Goal: Information Seeking & Learning: Check status

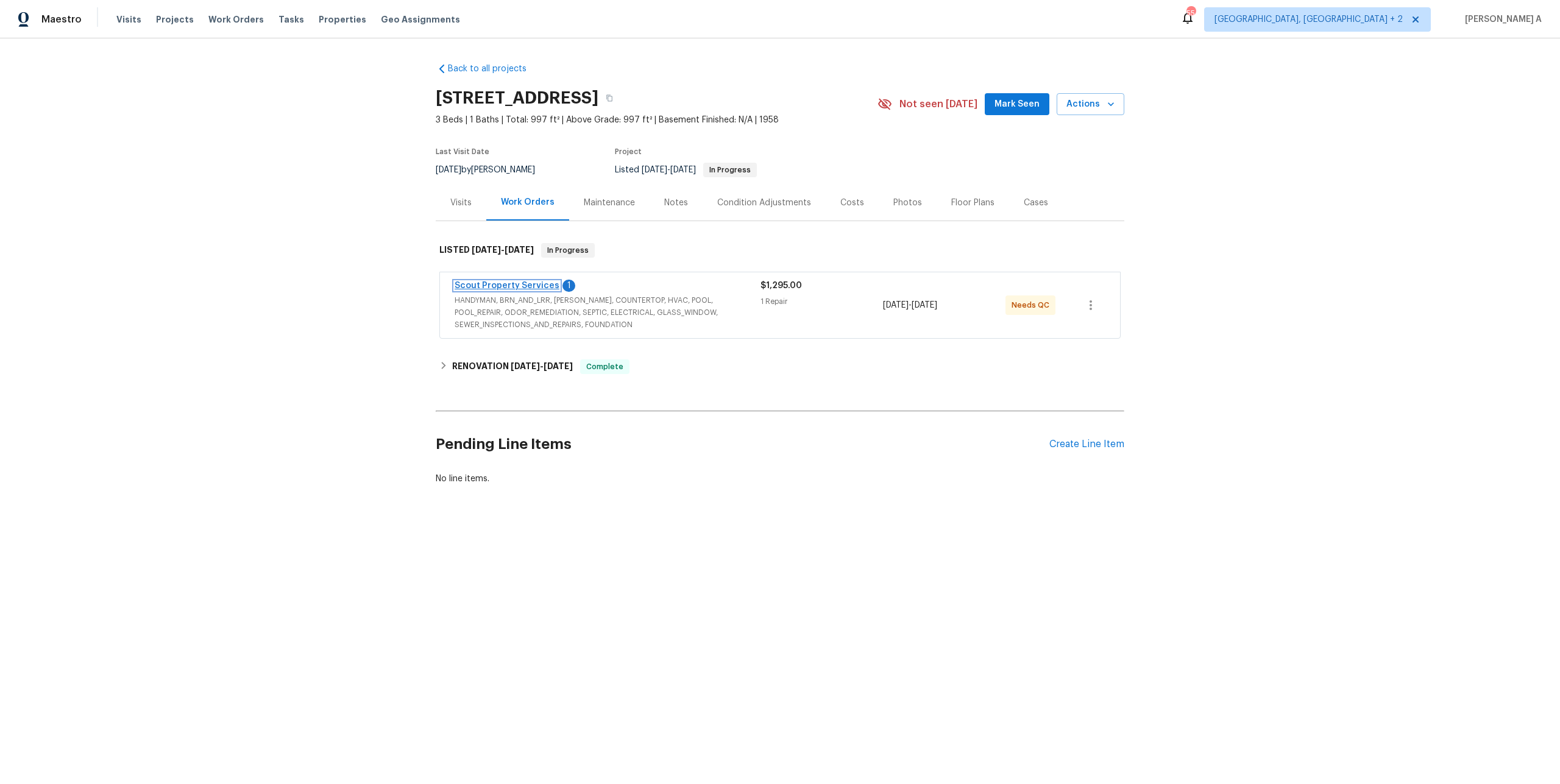
click at [493, 288] on link "Scout Property Services" at bounding box center [507, 285] width 105 height 9
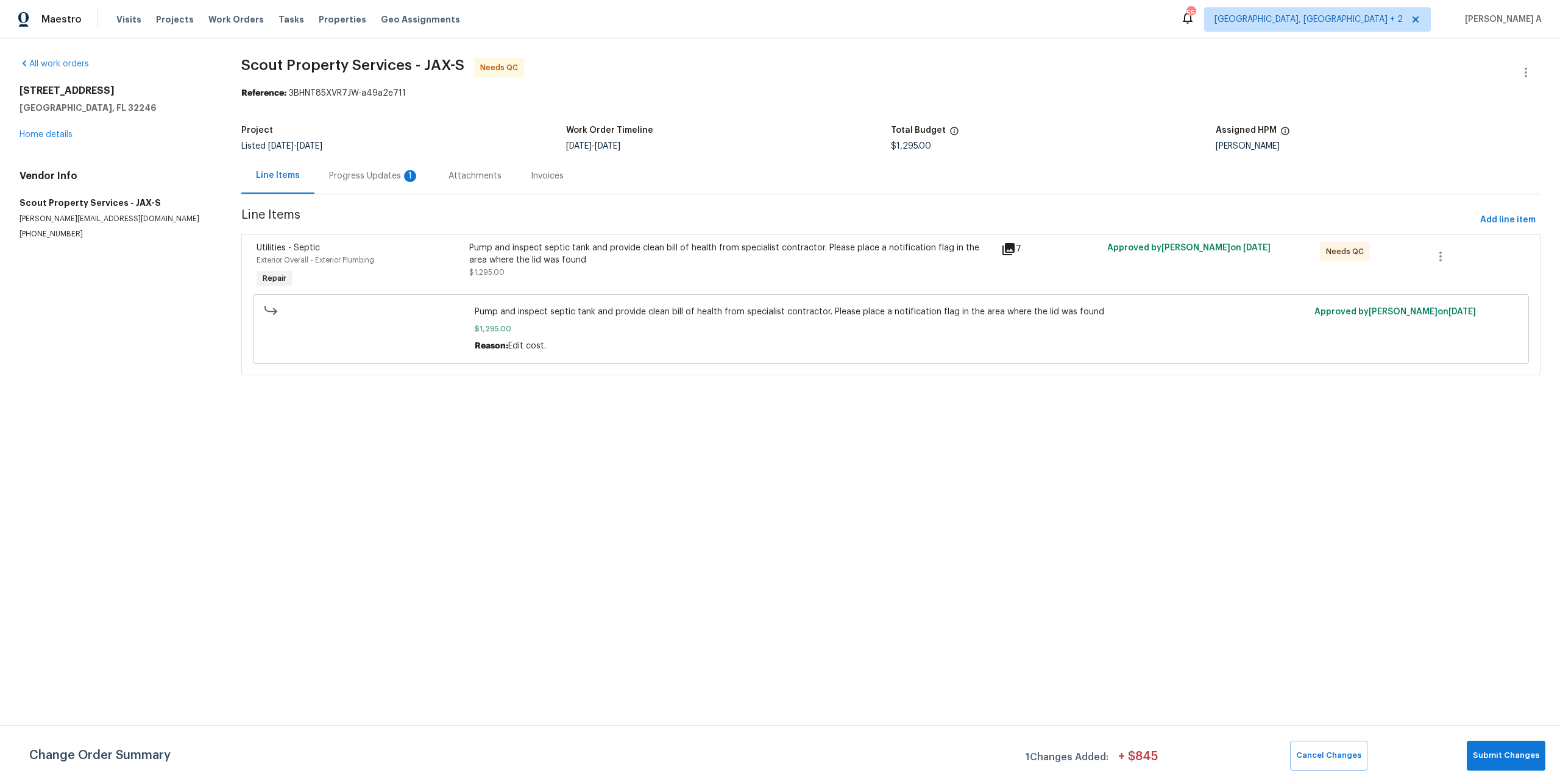
click at [388, 187] on div "Progress Updates 1" at bounding box center [374, 176] width 119 height 36
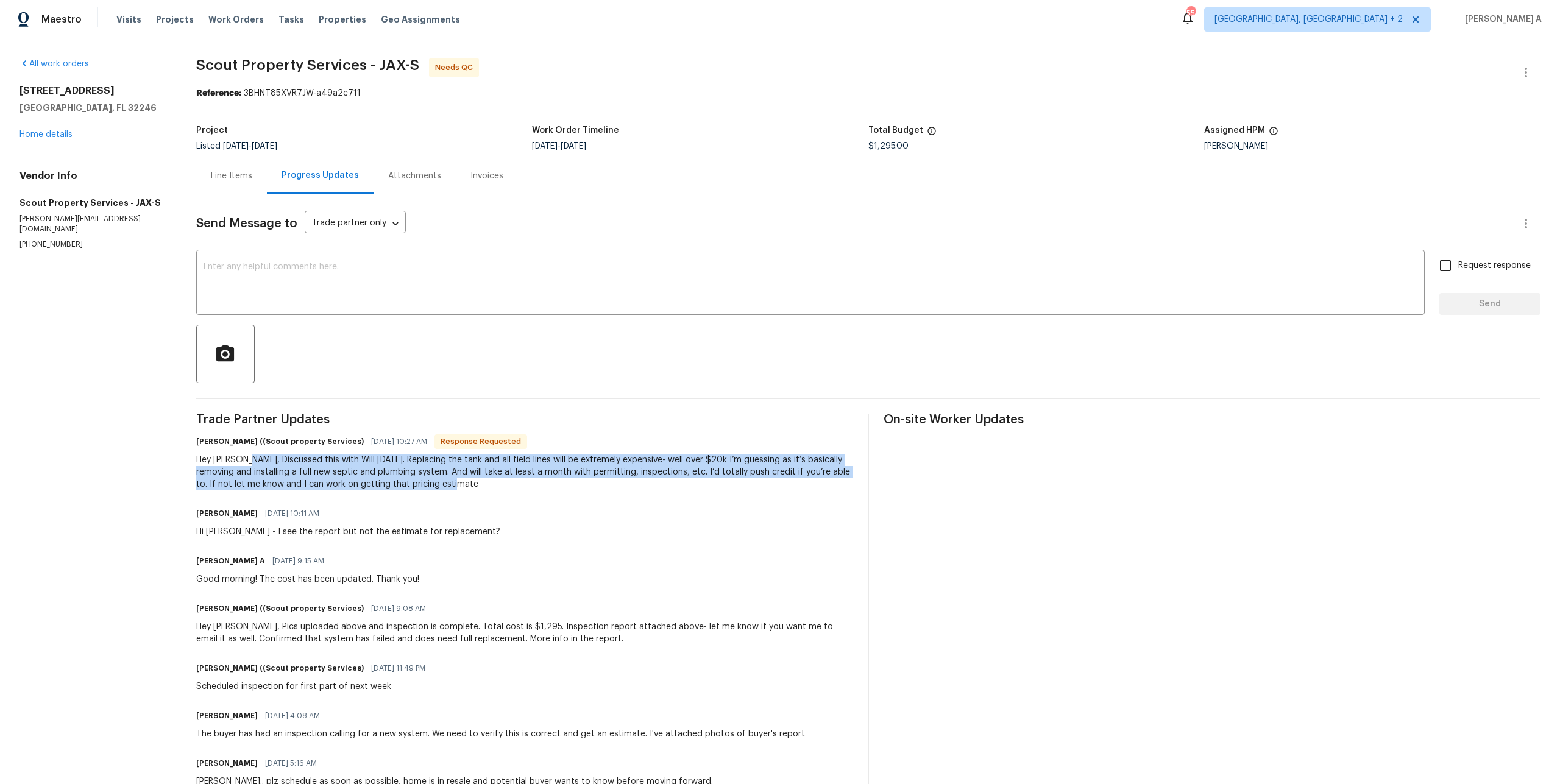
drag, startPoint x: 248, startPoint y: 462, endPoint x: 498, endPoint y: 481, distance: 250.7
click at [498, 481] on div "Hey Tracey, Discussed this with Will yesterday. Replacing the tank and all fiel…" at bounding box center [524, 472] width 656 height 37
click at [404, 475] on div "Hey Tracey, Discussed this with Will yesterday. Replacing the tank and all fiel…" at bounding box center [524, 472] width 656 height 37
drag, startPoint x: 648, startPoint y: 460, endPoint x: 674, endPoint y: 486, distance: 36.8
click at [674, 486] on div "Hey Tracey, Discussed this with Will yesterday. Replacing the tank and all fiel…" at bounding box center [524, 472] width 656 height 37
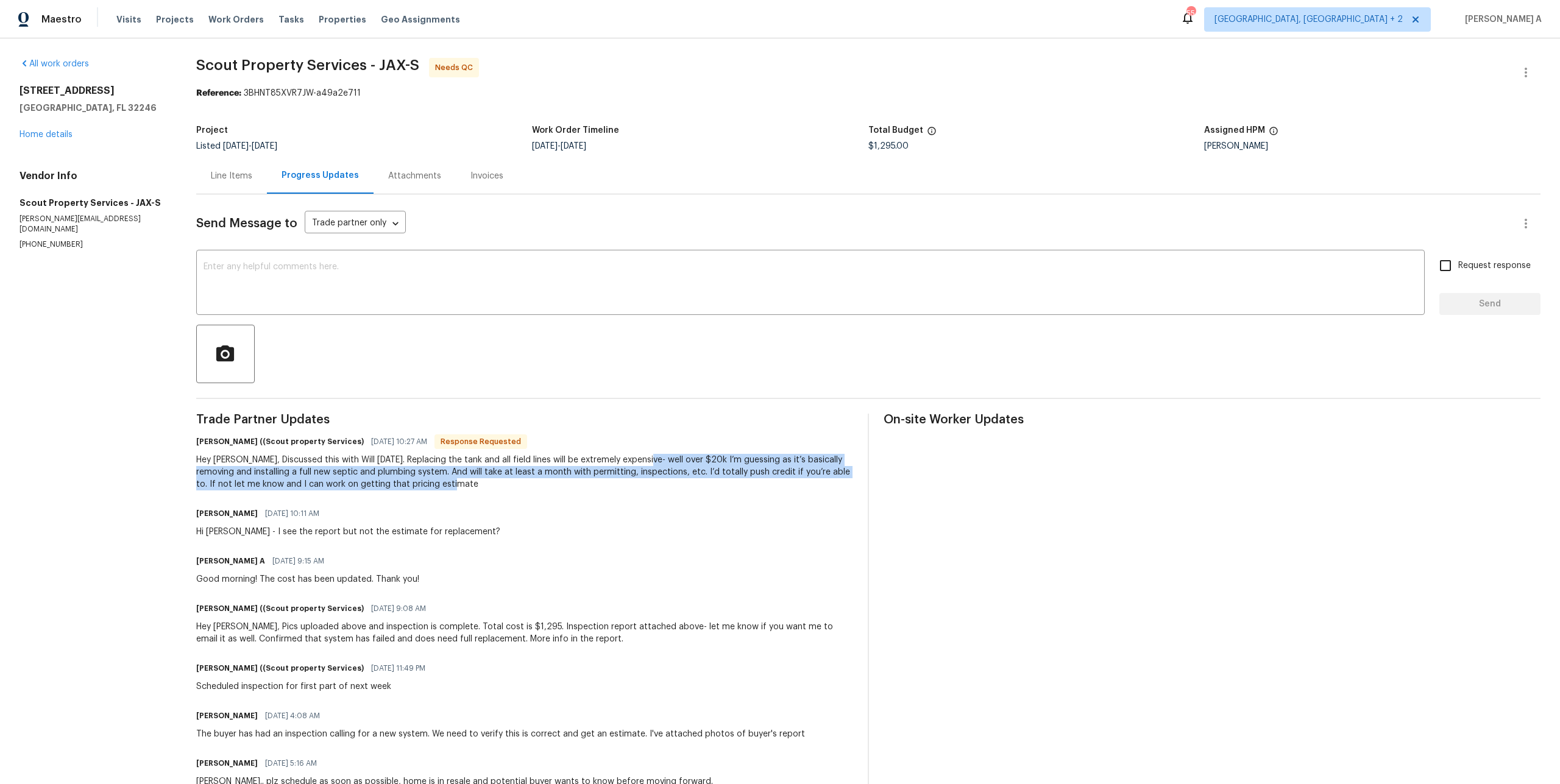
click at [317, 474] on div "Hey Tracey, Discussed this with Will yesterday. Replacing the tank and all fiel…" at bounding box center [524, 472] width 656 height 37
drag, startPoint x: 295, startPoint y: 471, endPoint x: 475, endPoint y: 483, distance: 180.4
click at [475, 483] on div "Hey Tracey, Discussed this with Will yesterday. Replacing the tank and all fiel…" at bounding box center [524, 472] width 656 height 37
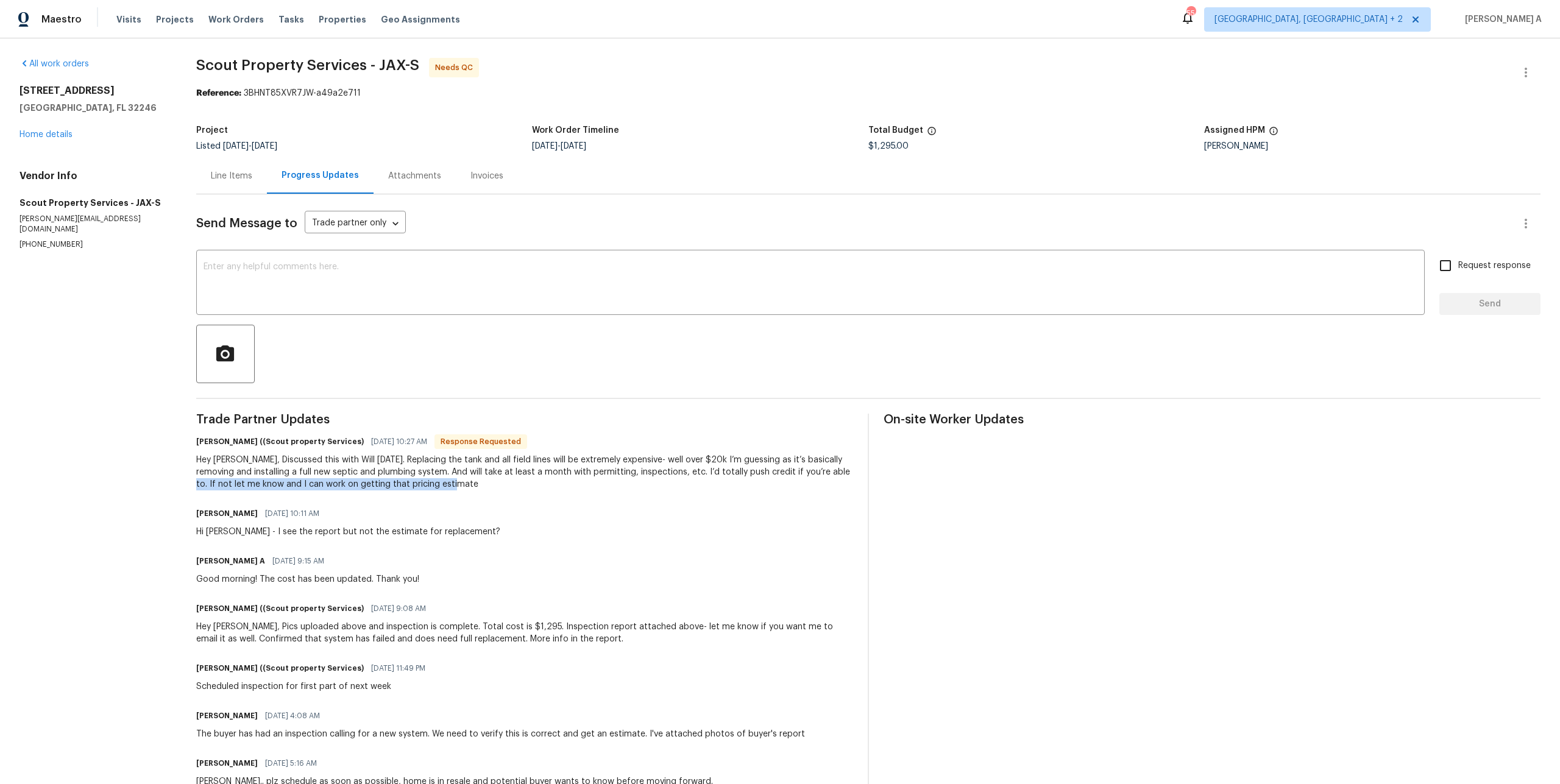
drag, startPoint x: 212, startPoint y: 486, endPoint x: 490, endPoint y: 490, distance: 278.0
click at [490, 490] on div "Hey Tracey, Discussed this with Will yesterday. Replacing the tank and all fiel…" at bounding box center [524, 472] width 656 height 37
click at [244, 172] on div "Line Items" at bounding box center [232, 175] width 42 height 12
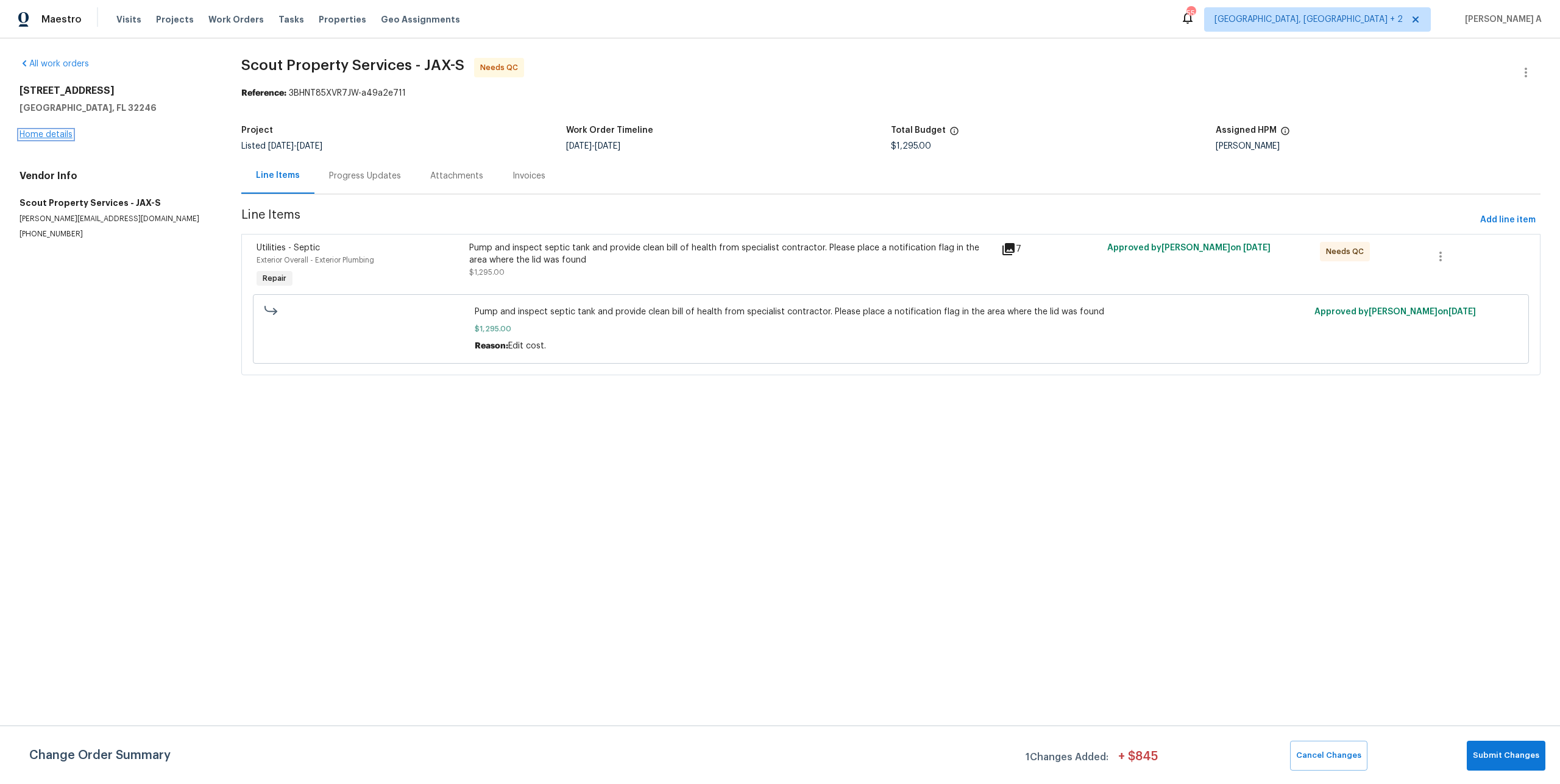
click at [67, 133] on link "Home details" at bounding box center [46, 134] width 53 height 9
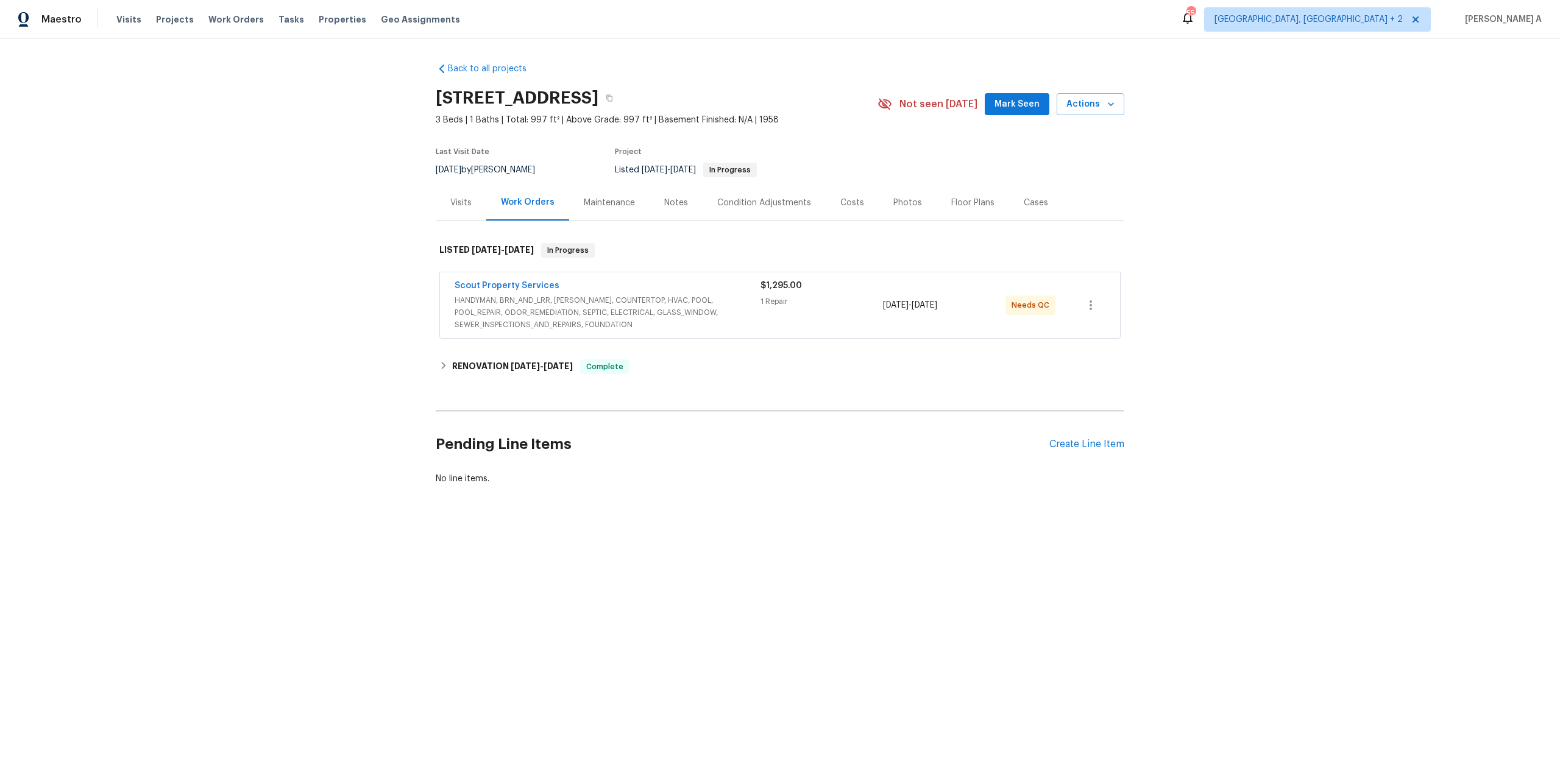
click at [785, 552] on div "Back to all projects 3871 Dalry Dr, Jacksonville, FL 32246 3 Beds | 1 Baths | T…" at bounding box center [780, 303] width 1560 height 529
click at [466, 203] on div "Visits" at bounding box center [460, 203] width 22 height 12
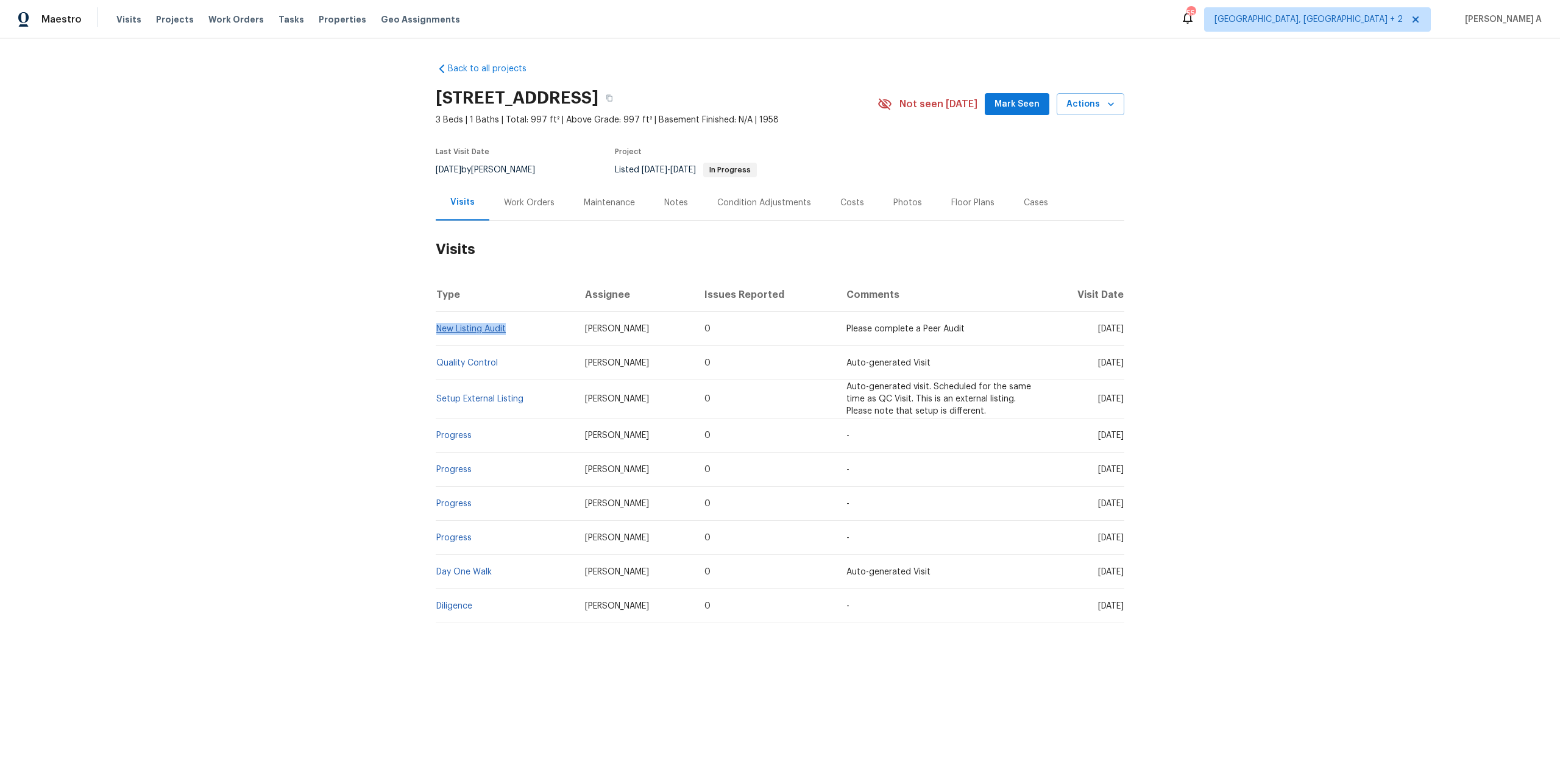
drag, startPoint x: 513, startPoint y: 332, endPoint x: 439, endPoint y: 330, distance: 74.0
click at [439, 330] on td "New Listing Audit" at bounding box center [505, 329] width 139 height 34
copy link "New Listing Audit"
click at [510, 209] on div "Work Orders" at bounding box center [529, 203] width 80 height 36
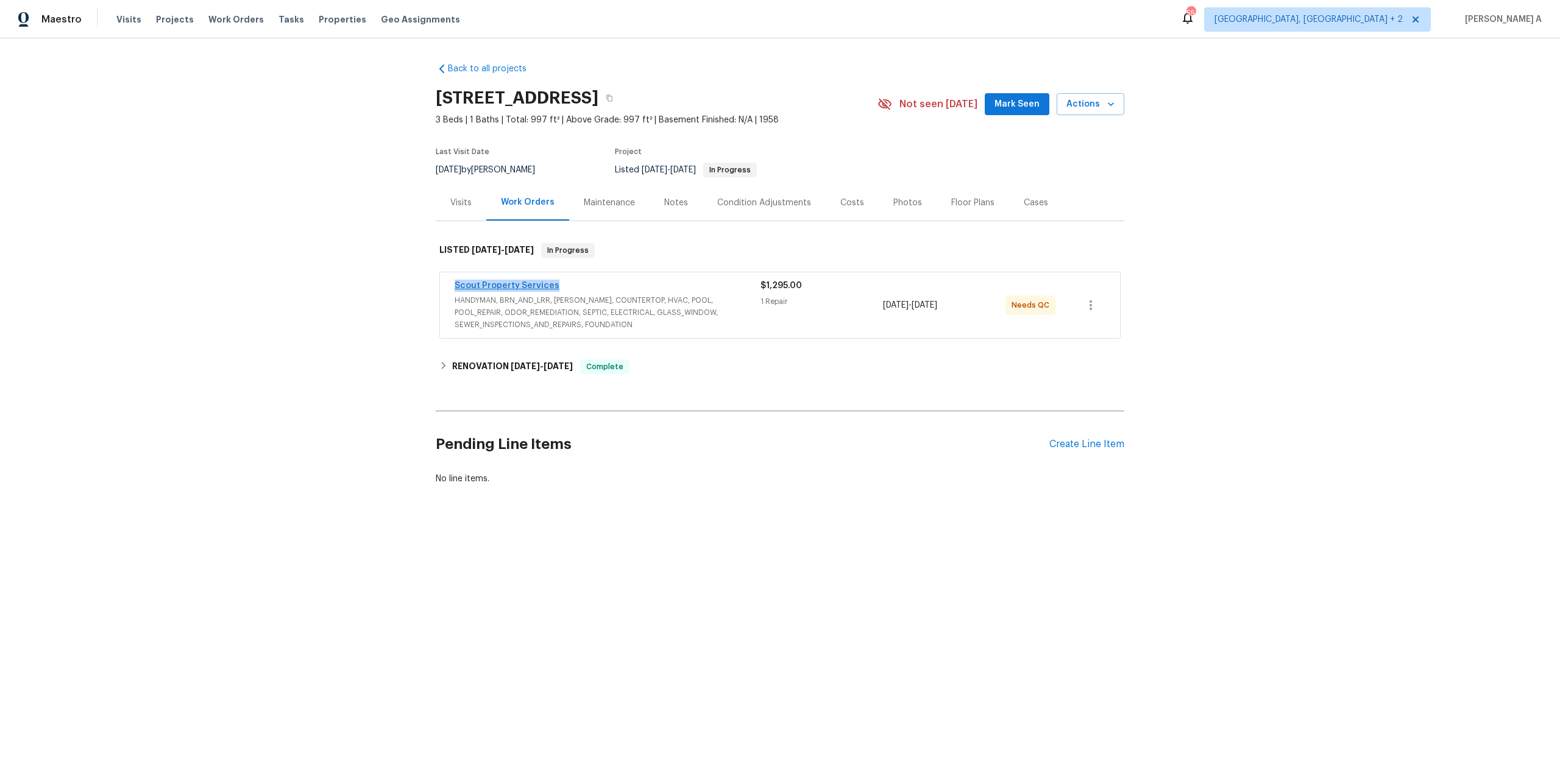
drag, startPoint x: 559, startPoint y: 288, endPoint x: 457, endPoint y: 289, distance: 102.0
click at [457, 289] on div "Scout Property Services" at bounding box center [607, 286] width 306 height 14
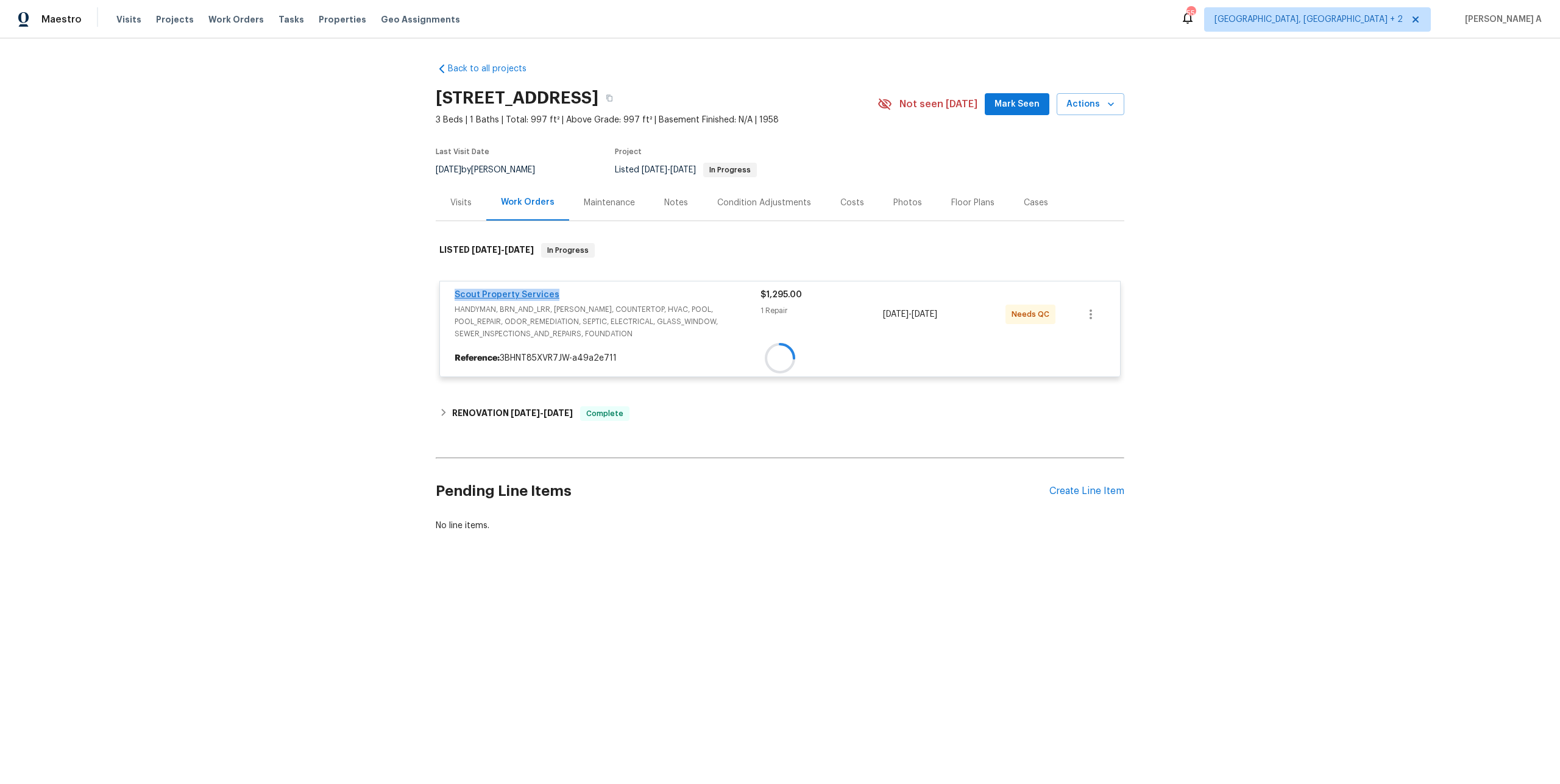
copy link "Scout Property Services"
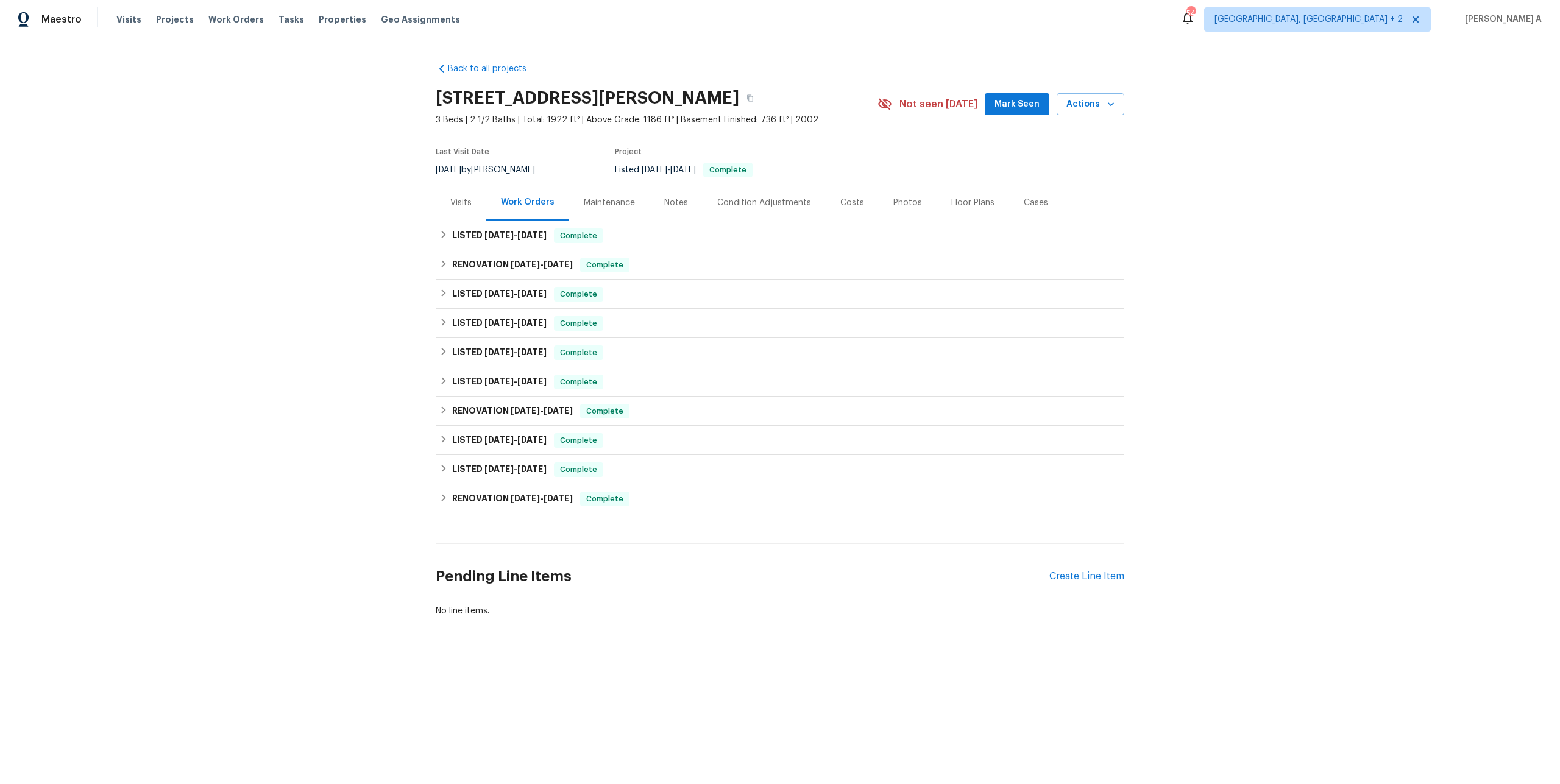
click at [461, 209] on div "Visits" at bounding box center [460, 203] width 50 height 36
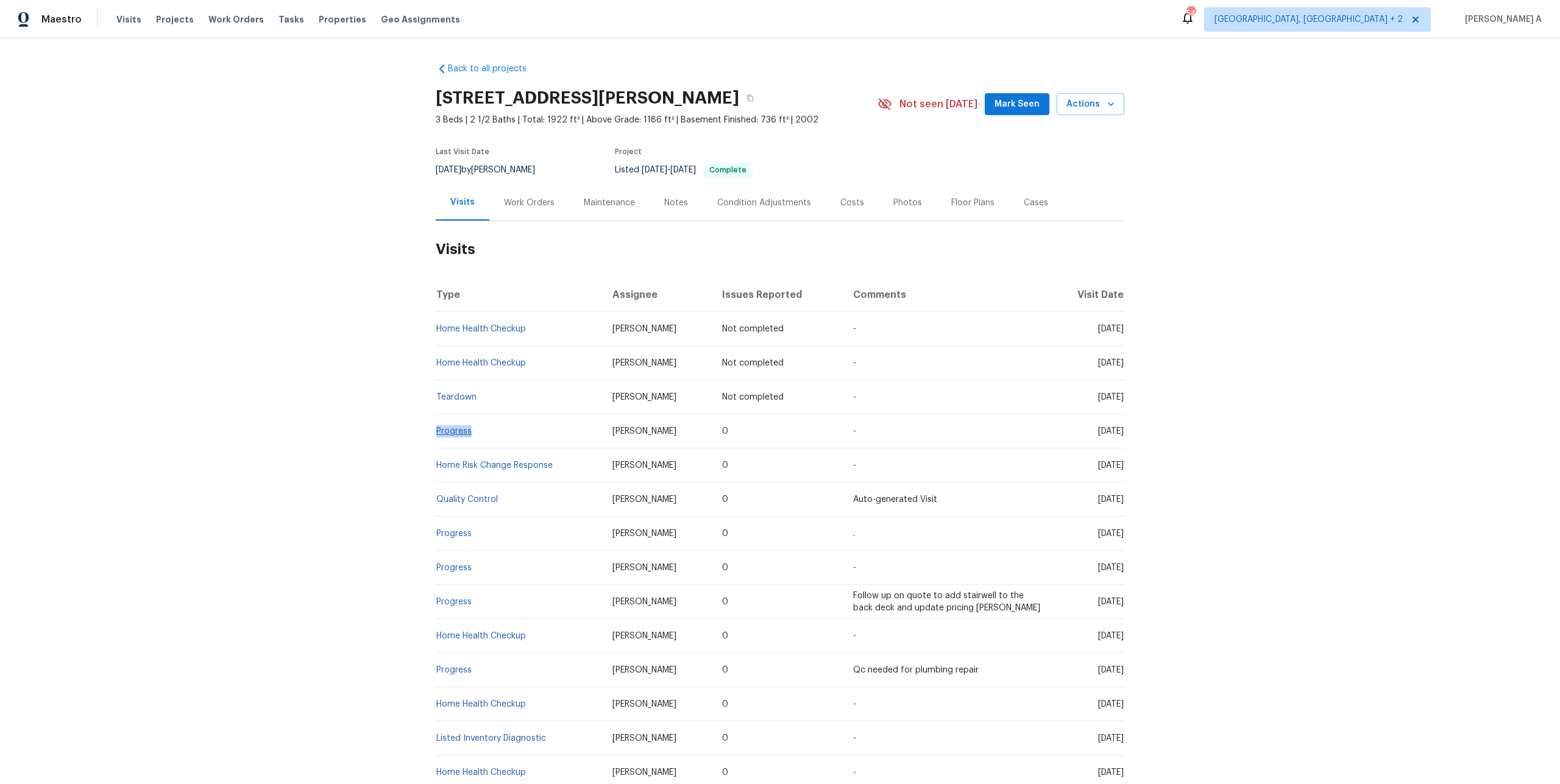
drag, startPoint x: 477, startPoint y: 428, endPoint x: 437, endPoint y: 428, distance: 40.0
click at [437, 428] on td "Progress" at bounding box center [519, 431] width 167 height 34
copy link "Progress"
click at [527, 220] on div "Work Orders" at bounding box center [529, 203] width 80 height 36
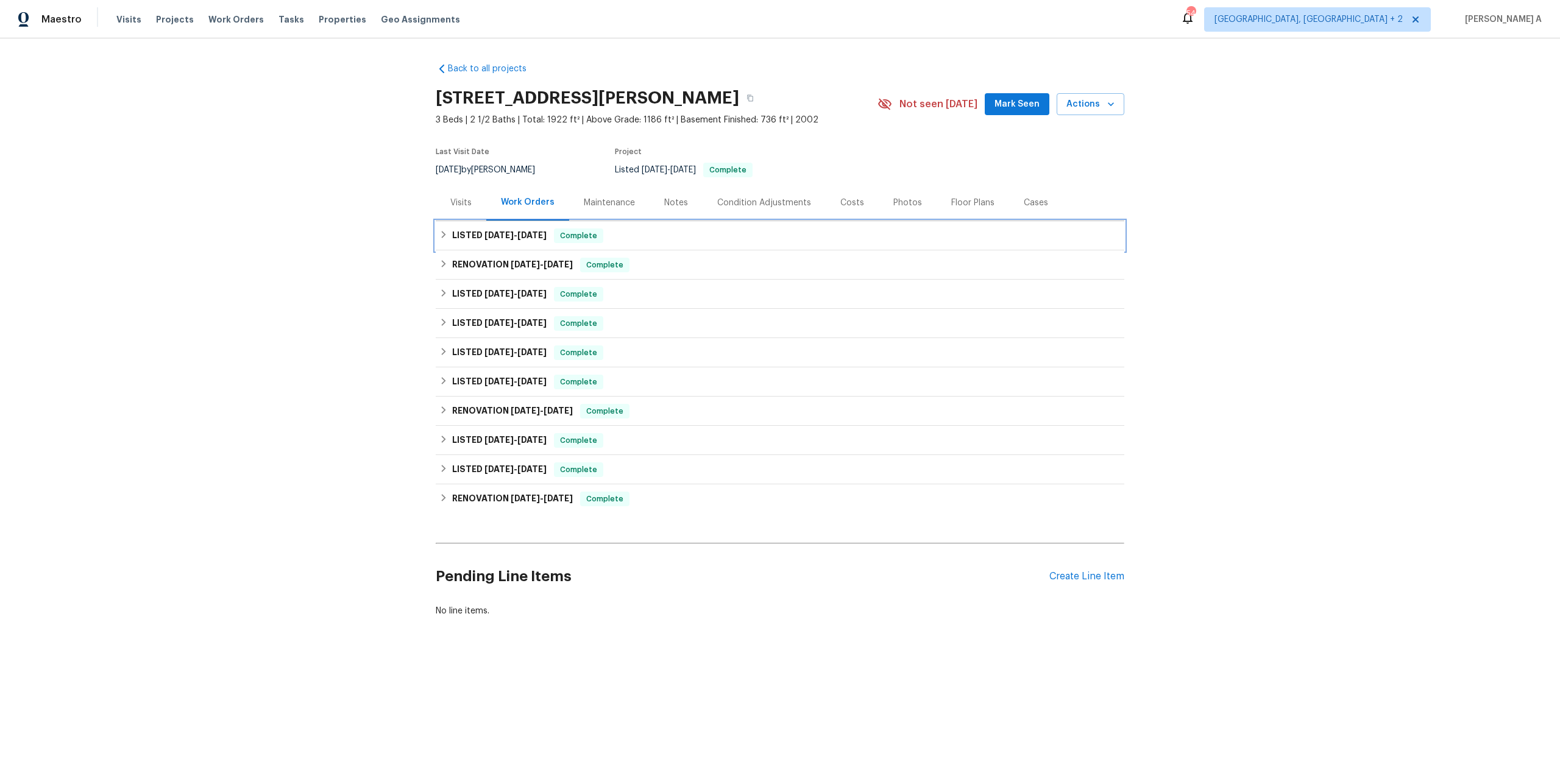
click at [539, 245] on div "LISTED 9/22/25 - 9/24/25 Complete" at bounding box center [780, 236] width 689 height 29
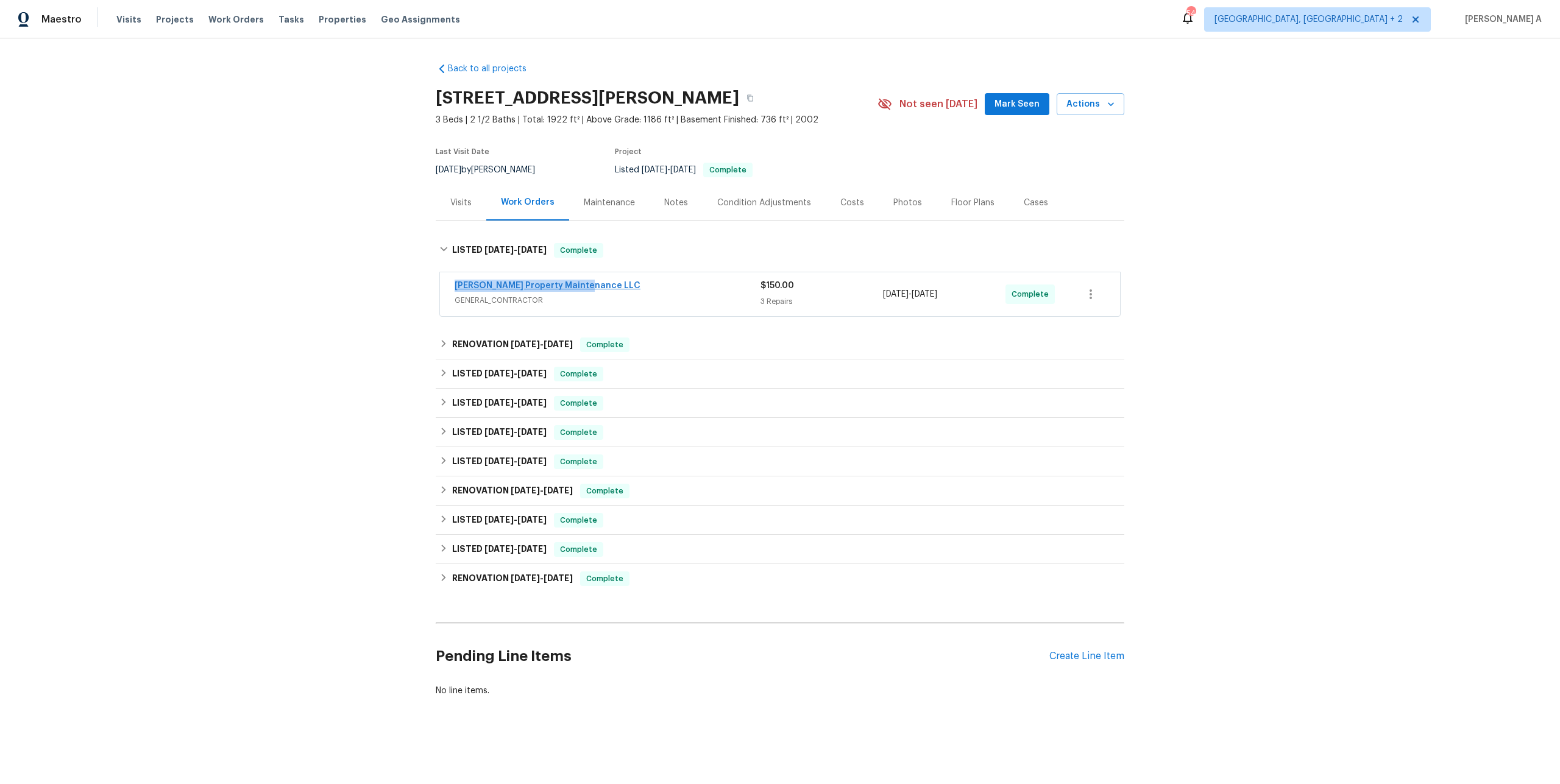
drag, startPoint x: 590, startPoint y: 290, endPoint x: 457, endPoint y: 288, distance: 133.0
click at [457, 288] on div "Glen Property Maintenance LLC" at bounding box center [607, 286] width 306 height 14
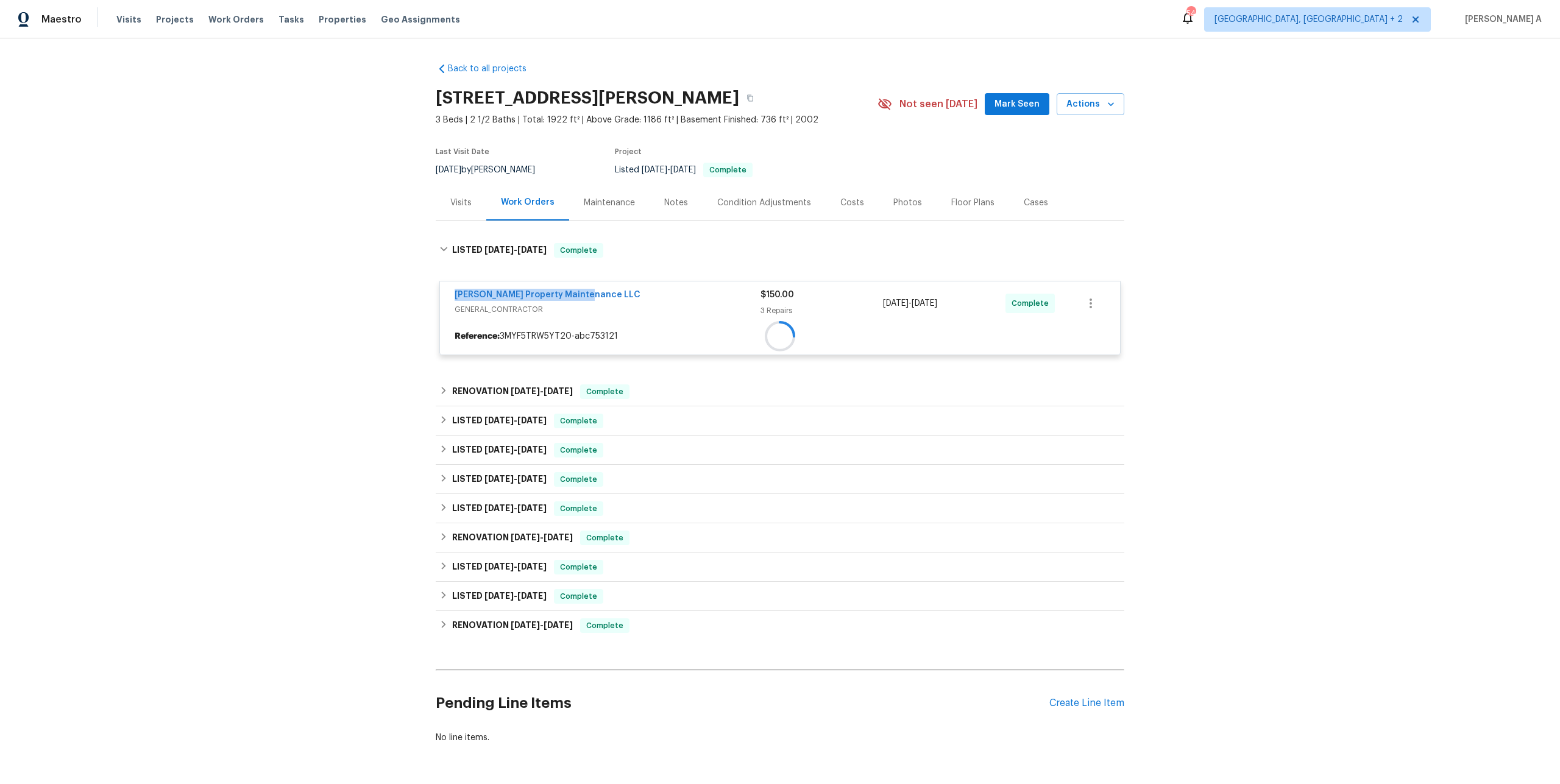
copy link "Glen Property Maintenance LLC"
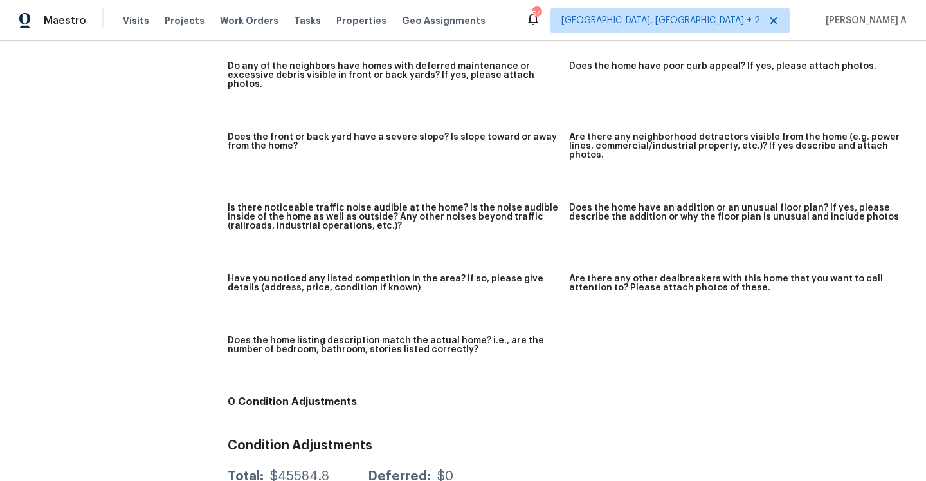
scroll to position [643, 0]
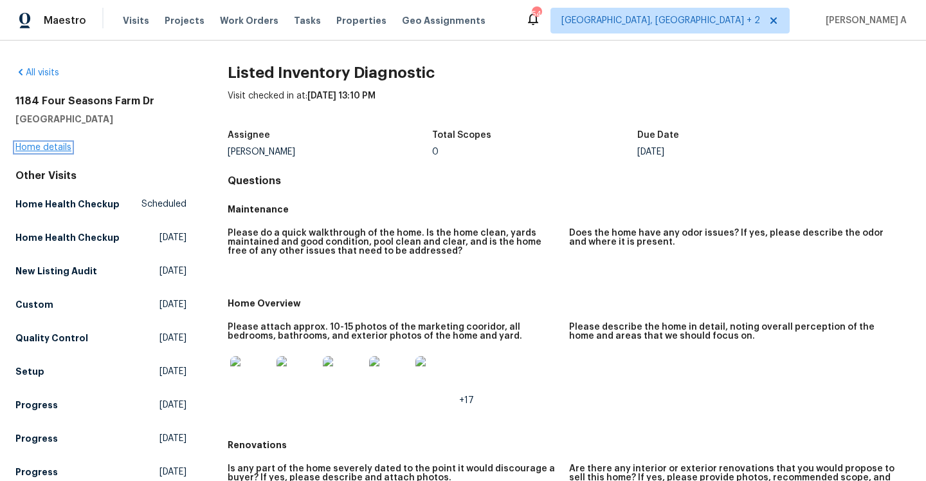
click at [51, 146] on link "Home details" at bounding box center [43, 147] width 56 height 9
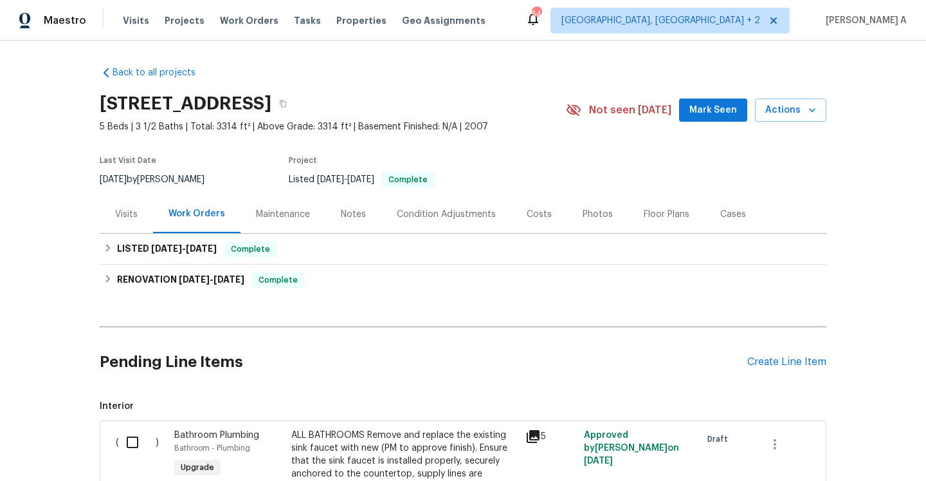
click at [140, 218] on div "Visits" at bounding box center [126, 214] width 53 height 38
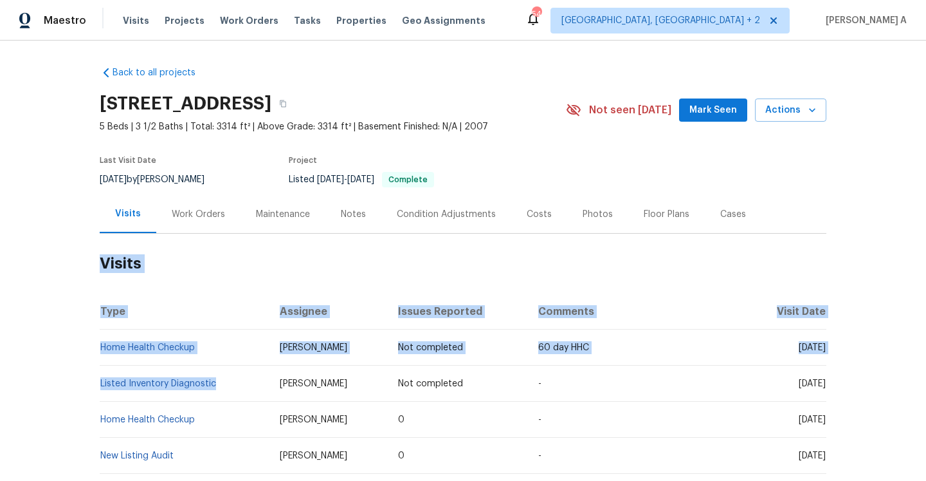
drag, startPoint x: 223, startPoint y: 385, endPoint x: 99, endPoint y: 385, distance: 124.2
click at [99, 385] on div "Back to all projects [STREET_ADDRESS][PERSON_NAME] 5 Beds | 3 1/2 Baths | Total…" at bounding box center [463, 261] width 926 height 440
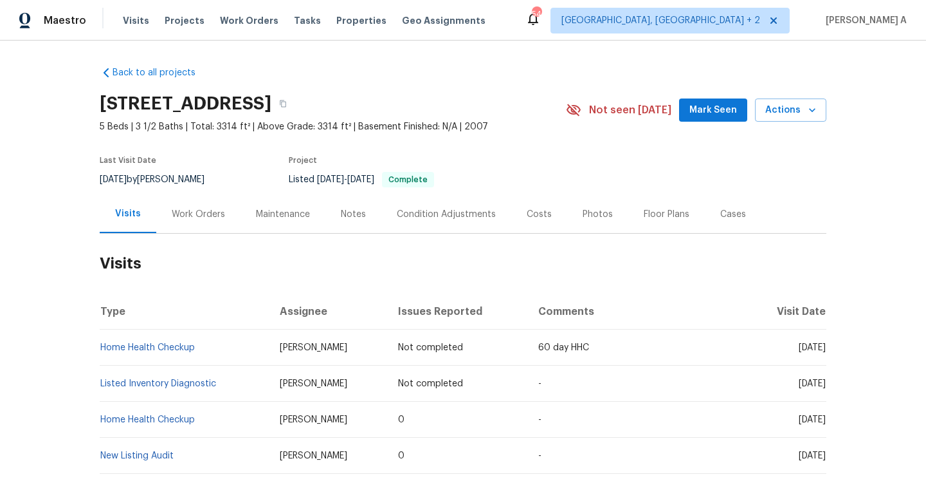
click at [204, 270] on h2 "Visits" at bounding box center [463, 264] width 727 height 60
drag, startPoint x: 221, startPoint y: 381, endPoint x: 102, endPoint y: 382, distance: 119.0
click at [102, 382] on td "Listed Inventory Diagnostic" at bounding box center [185, 383] width 170 height 36
copy link "Listed Inventory Diagnostic"
